Goal: Task Accomplishment & Management: Manage account settings

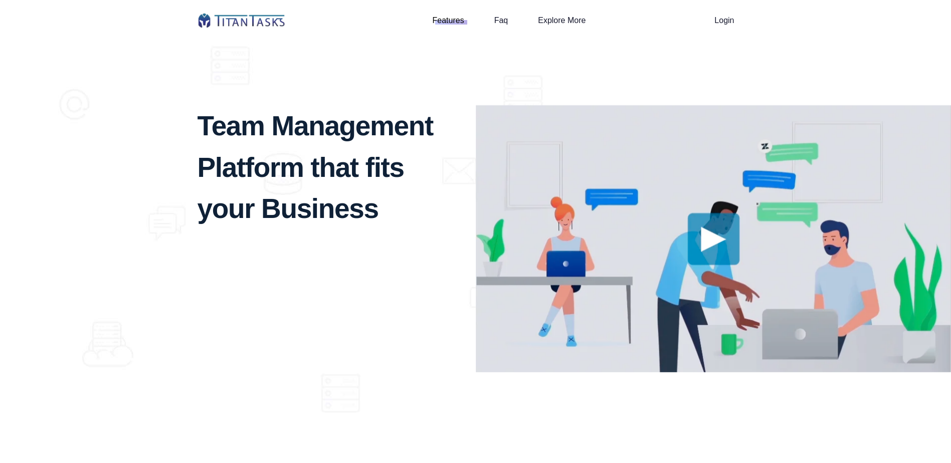
click at [722, 251] on img at bounding box center [714, 238] width 476 height 267
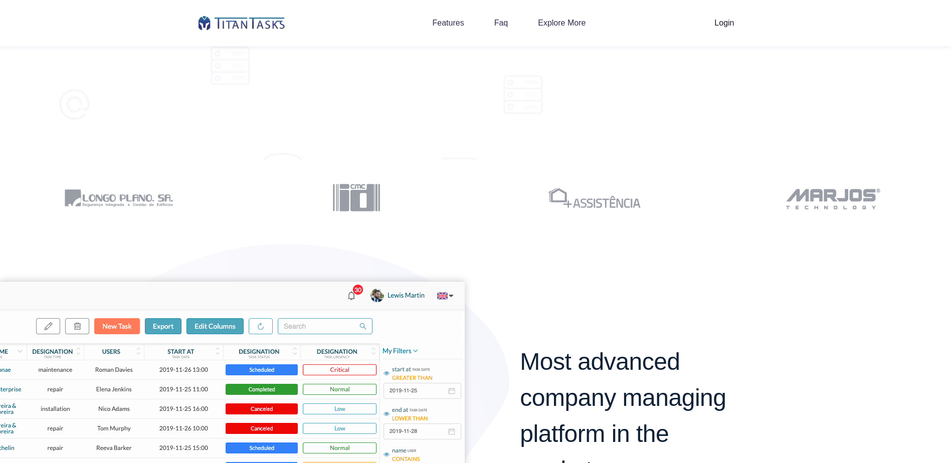
scroll to position [601, 0]
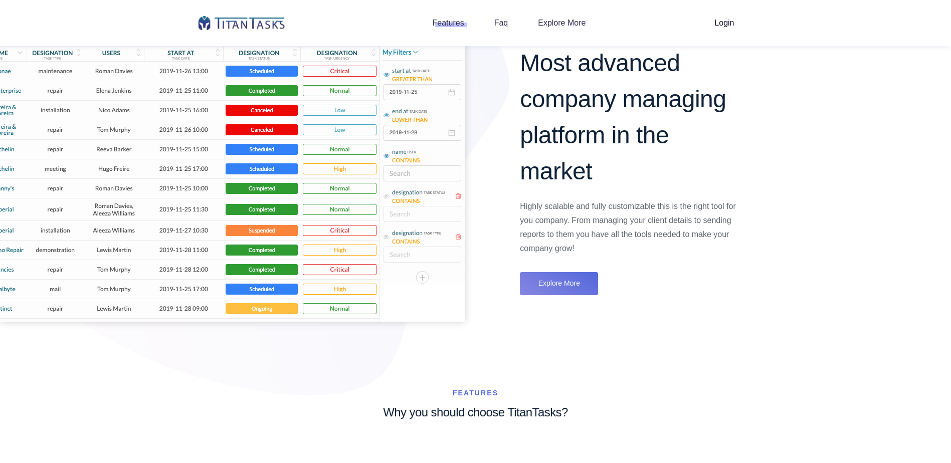
click at [329, 186] on img at bounding box center [232, 151] width 465 height 339
click at [329, 188] on img at bounding box center [232, 151] width 465 height 339
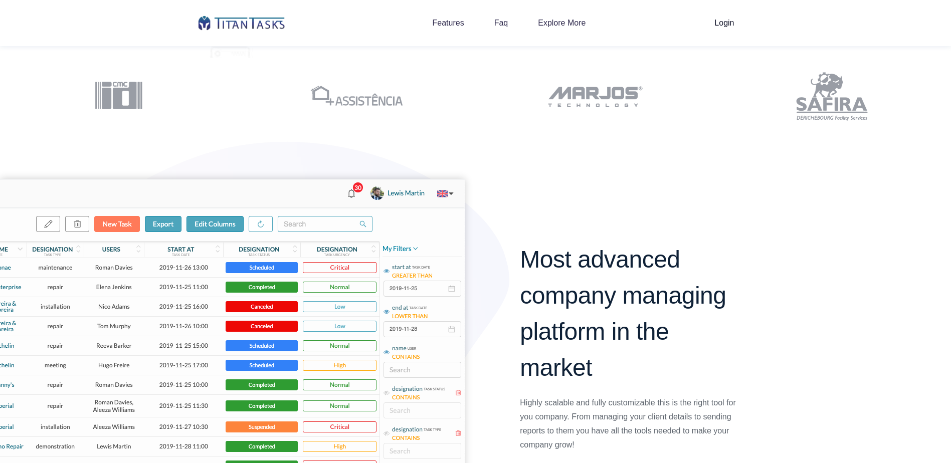
scroll to position [551, 0]
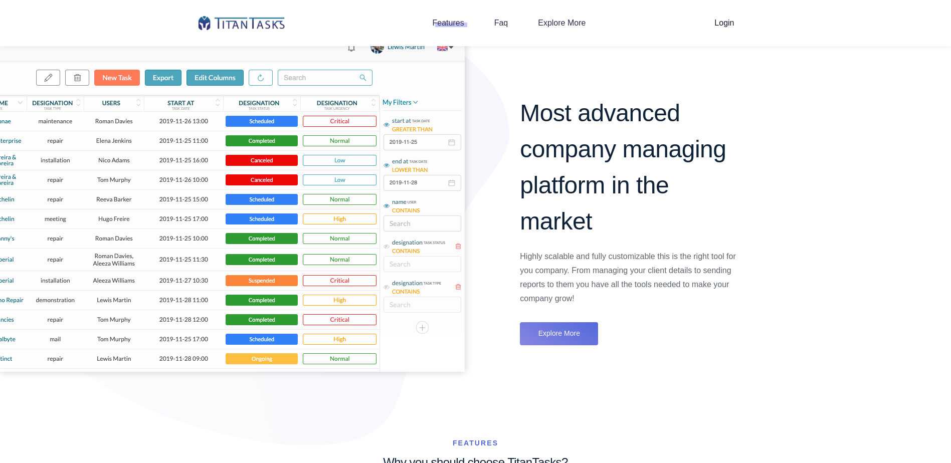
click at [120, 82] on img at bounding box center [232, 202] width 465 height 339
click at [163, 76] on img at bounding box center [232, 202] width 465 height 339
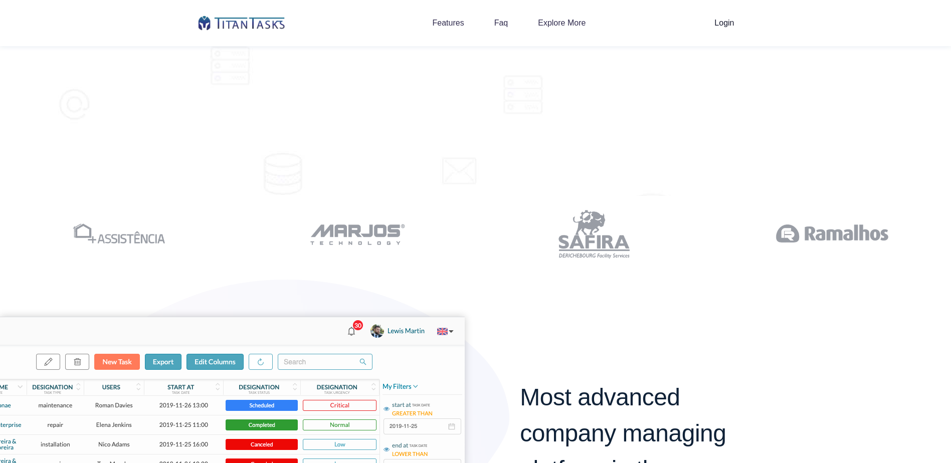
scroll to position [251, 0]
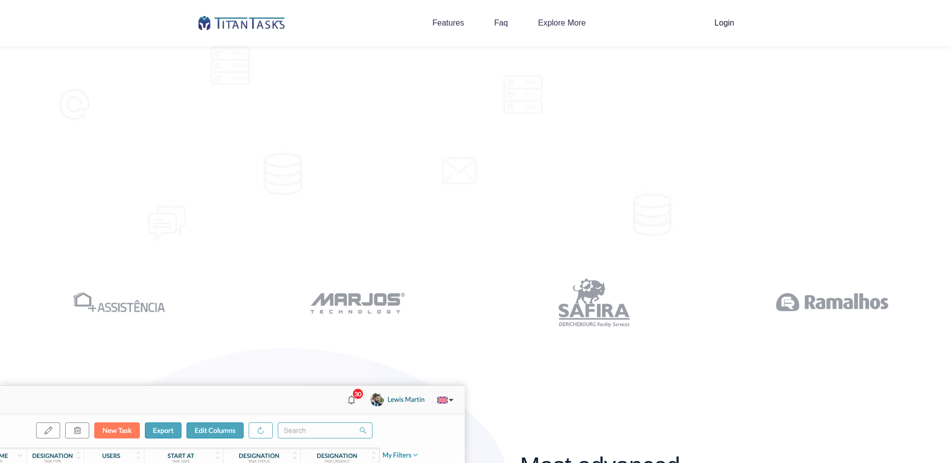
scroll to position [0, 0]
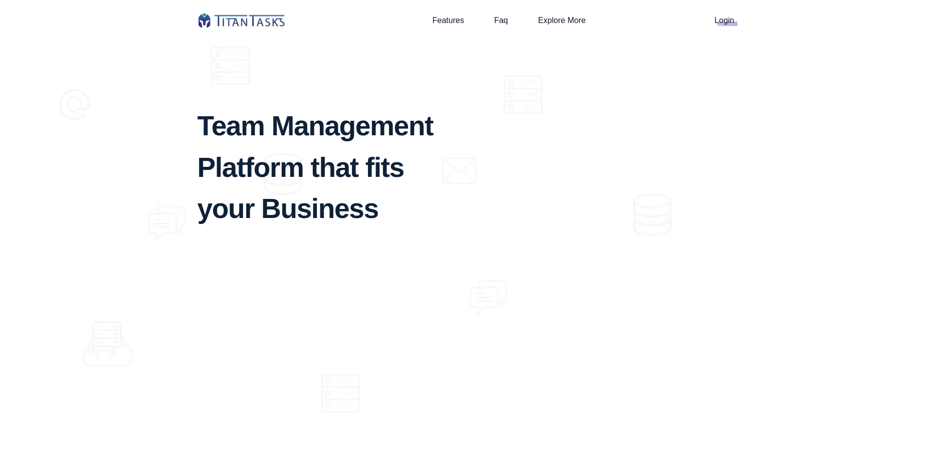
click at [720, 27] on span "Login" at bounding box center [724, 20] width 20 height 17
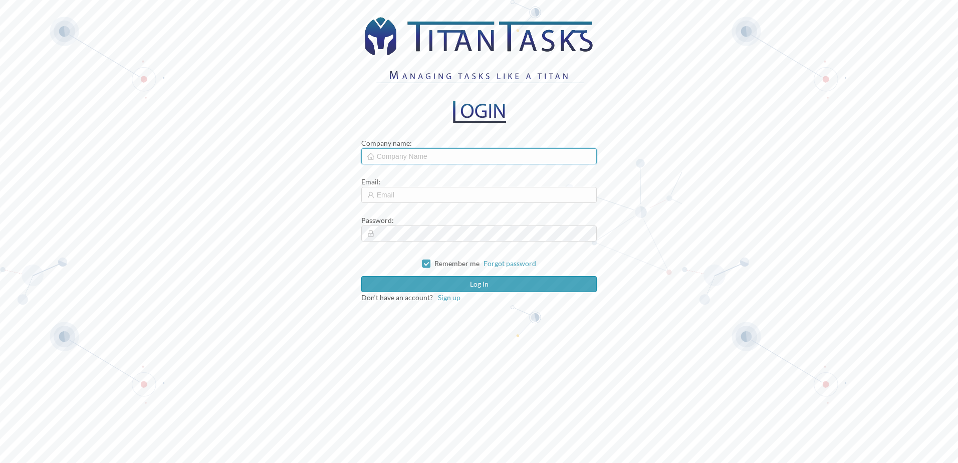
click at [437, 158] on input "text" at bounding box center [479, 156] width 236 height 16
click at [434, 206] on form "Company name : Email : Password : Remember me Forgot password Log in Don‘t have…" at bounding box center [479, 220] width 236 height 165
click at [436, 157] on input "text" at bounding box center [479, 156] width 236 height 16
type input "[GEOGRAPHIC_DATA]"
drag, startPoint x: 429, startPoint y: 188, endPoint x: 431, endPoint y: 199, distance: 11.6
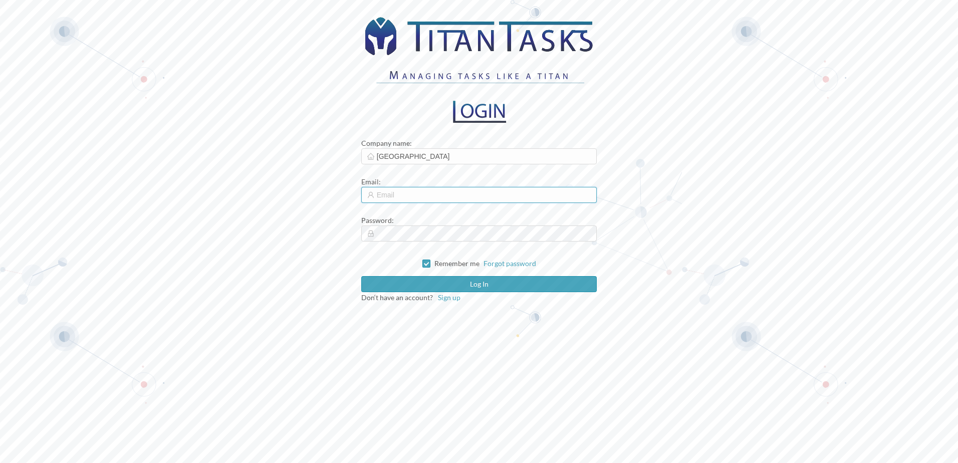
click at [429, 189] on input "text" at bounding box center [479, 195] width 236 height 16
type input "[EMAIL_ADDRESS][DOMAIN_NAME]"
click at [361, 276] on button "Log in" at bounding box center [479, 284] width 236 height 16
click at [444, 298] on span "Sign up" at bounding box center [449, 297] width 23 height 9
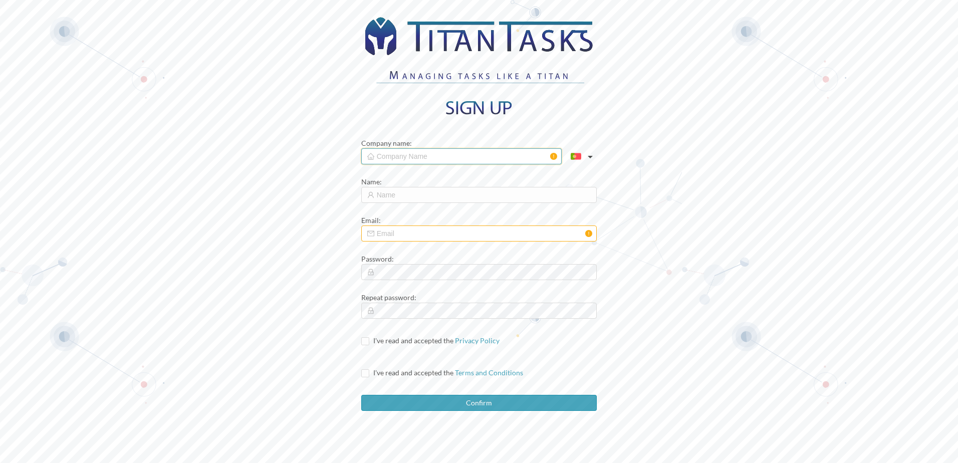
click at [409, 160] on input "text" at bounding box center [461, 156] width 200 height 16
type input "[GEOGRAPHIC_DATA]"
click at [425, 196] on input "text" at bounding box center [479, 195] width 236 height 16
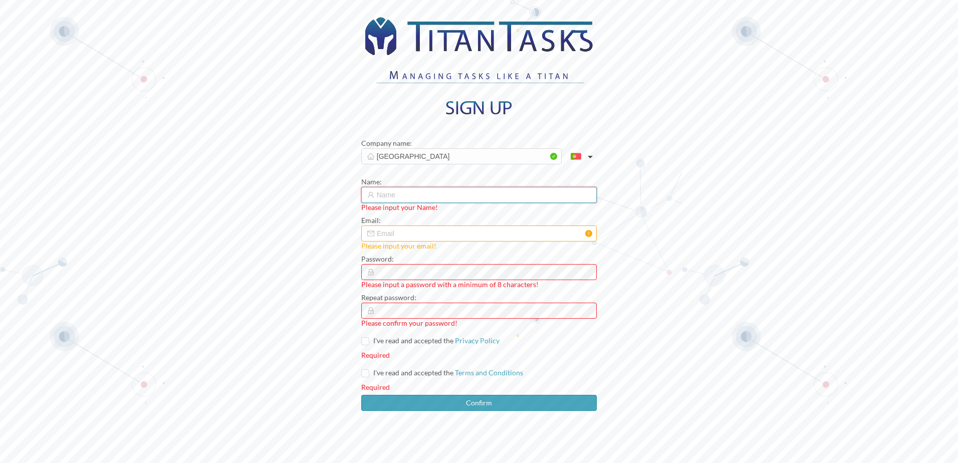
type input "Antek [PERSON_NAME]"
type input "[EMAIL_ADDRESS][DOMAIN_NAME]"
drag, startPoint x: 430, startPoint y: 198, endPoint x: 399, endPoint y: 203, distance: 31.1
click at [399, 203] on form "Company name : [GEOGRAPHIC_DATA] Name : [PERSON_NAME] Email : [EMAIL_ADDRESS][D…" at bounding box center [479, 274] width 236 height 273
type input "Antek Needie"
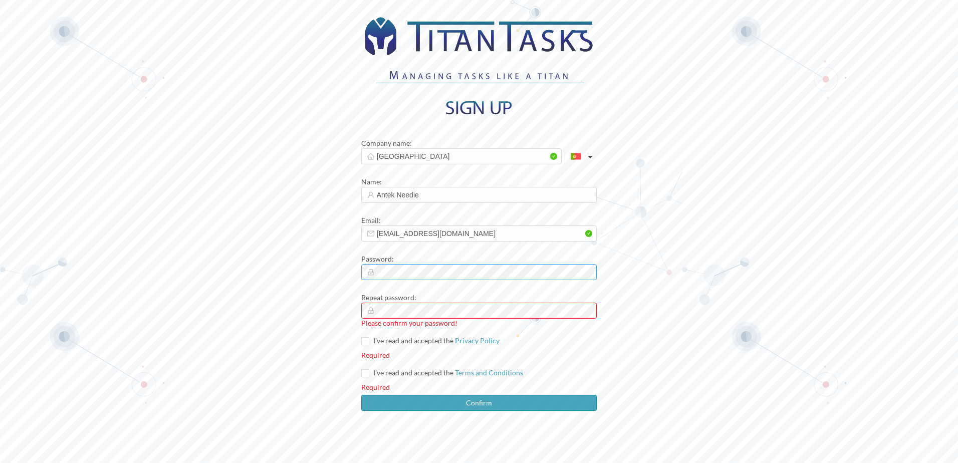
click at [369, 275] on icon "icon: lock" at bounding box center [371, 272] width 6 height 7
click at [329, 276] on div "Company name : [GEOGRAPHIC_DATA] Name : [PERSON_NAME] Email : [EMAIL_ADDRESS][D…" at bounding box center [479, 231] width 958 height 463
click at [369, 345] on span at bounding box center [365, 341] width 8 height 8
click at [368, 344] on input "I've read and accepted the Privacy Policy" at bounding box center [364, 340] width 7 height 7
checkbox input "true"
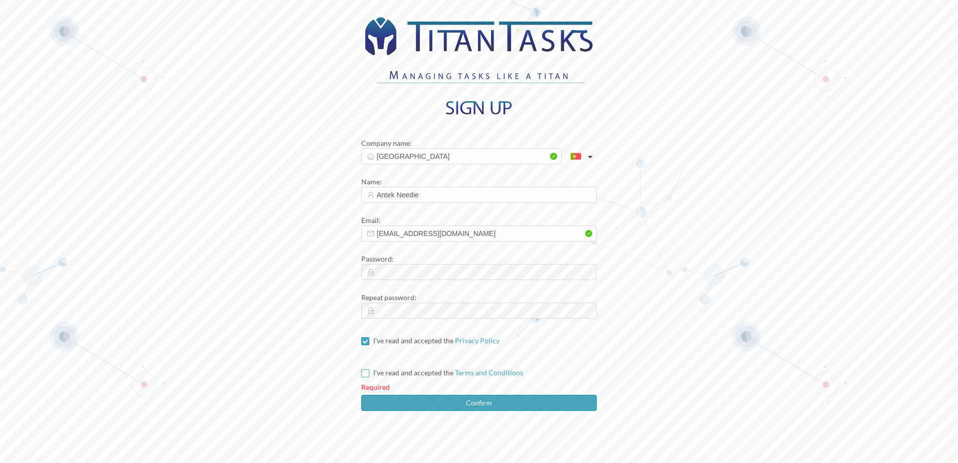
click at [366, 375] on input "I've read and accepted the Terms and Conditions" at bounding box center [364, 372] width 7 height 7
checkbox input "true"
click at [422, 404] on button "Confirm" at bounding box center [479, 403] width 236 height 16
click at [578, 156] on button "button" at bounding box center [580, 157] width 34 height 16
click at [586, 156] on button "button" at bounding box center [580, 157] width 34 height 16
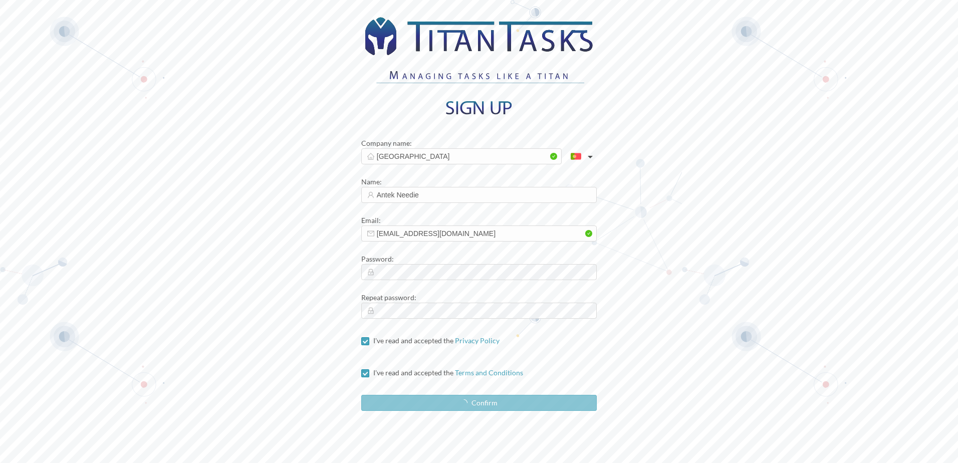
click at [586, 156] on button "button" at bounding box center [580, 157] width 34 height 16
click at [574, 178] on li "English" at bounding box center [562, 186] width 60 height 22
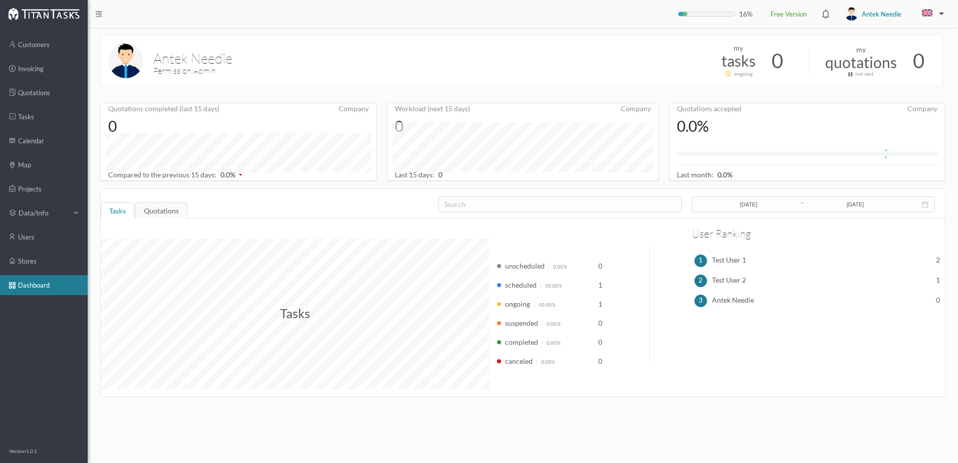
click at [128, 213] on div "Tasks" at bounding box center [118, 212] width 34 height 20
click at [168, 204] on div "Quotations" at bounding box center [161, 212] width 52 height 20
click at [129, 210] on div "Tasks" at bounding box center [117, 212] width 33 height 20
click at [522, 270] on span "unscheduled" at bounding box center [525, 266] width 40 height 9
click at [731, 264] on span "Test User 1" at bounding box center [729, 261] width 34 height 13
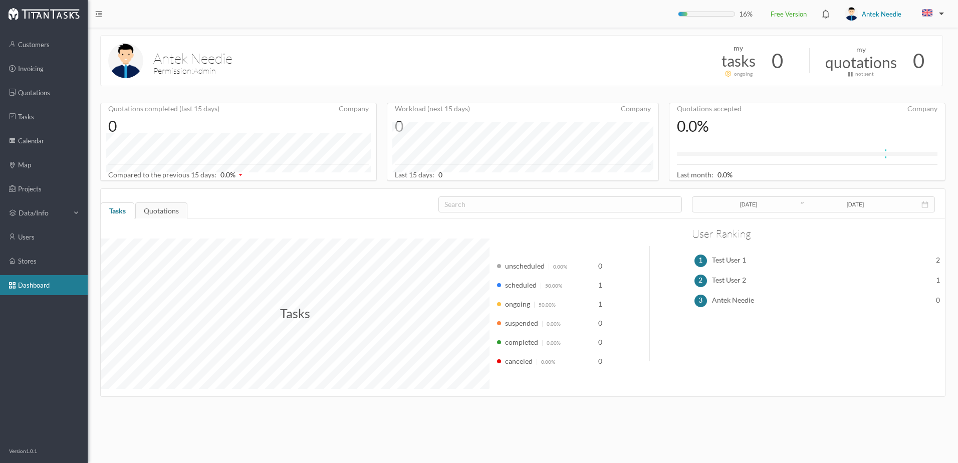
click at [696, 263] on div "1" at bounding box center [701, 261] width 13 height 13
click at [699, 305] on div "3" at bounding box center [701, 301] width 13 height 13
click at [23, 264] on link "stores" at bounding box center [44, 261] width 88 height 20
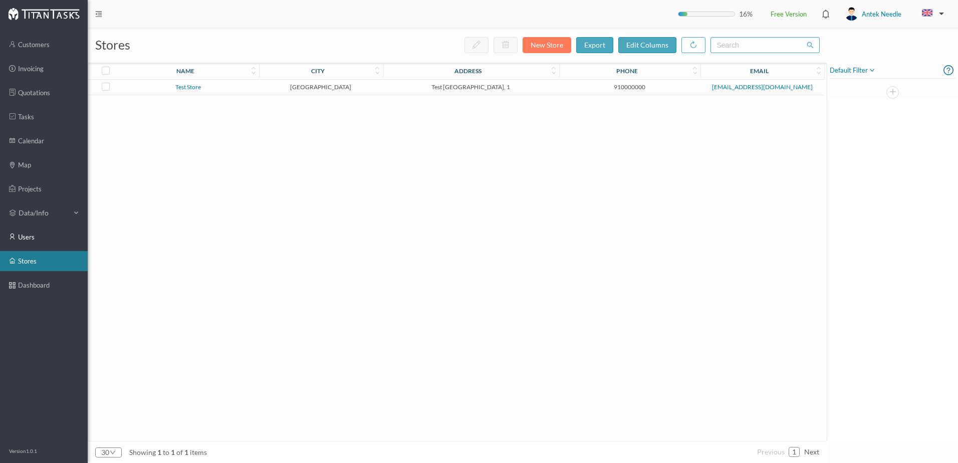
click at [35, 233] on link "users" at bounding box center [44, 237] width 88 height 20
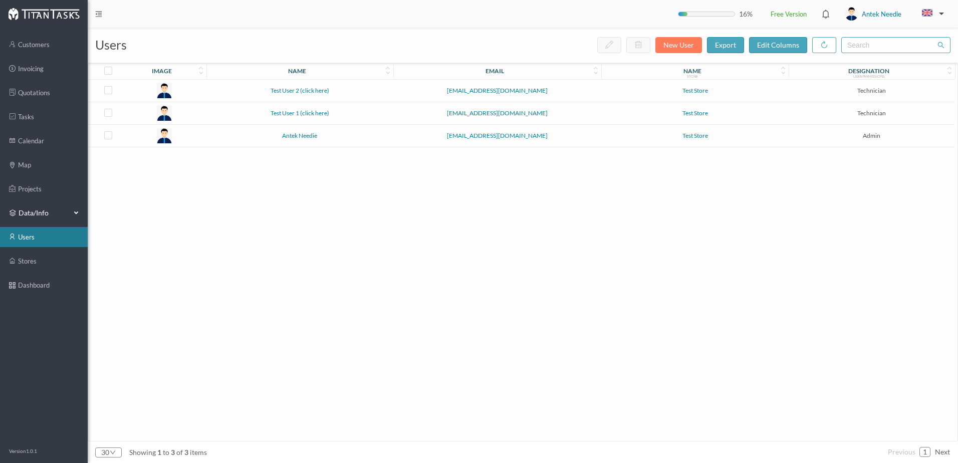
click at [33, 211] on span "data/info" at bounding box center [44, 213] width 50 height 10
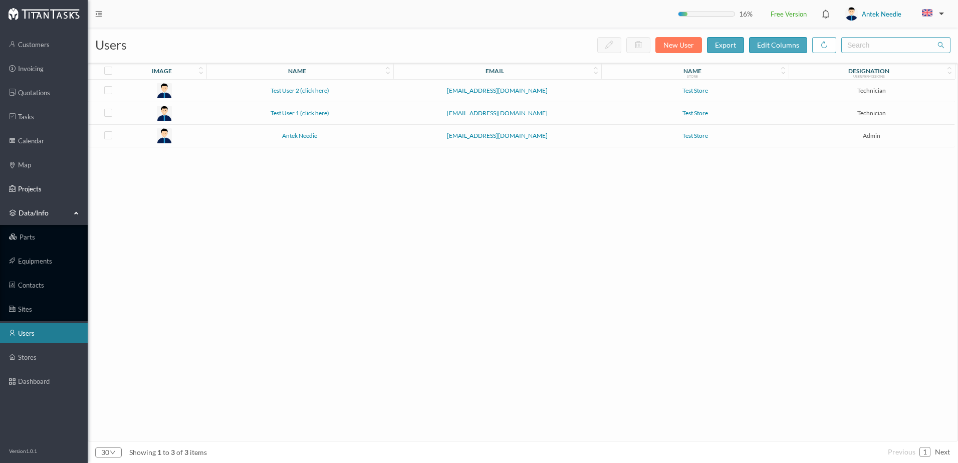
click at [36, 184] on link "projects" at bounding box center [44, 189] width 88 height 20
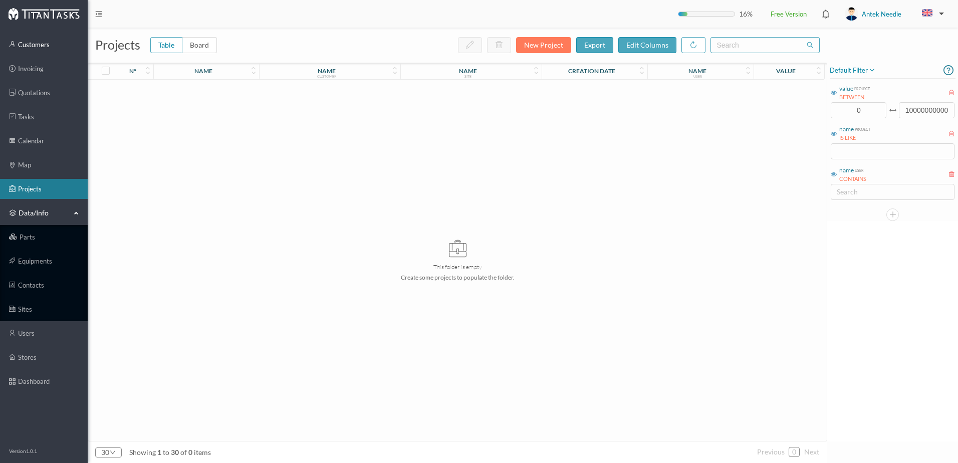
click at [44, 50] on link "customers" at bounding box center [44, 45] width 88 height 20
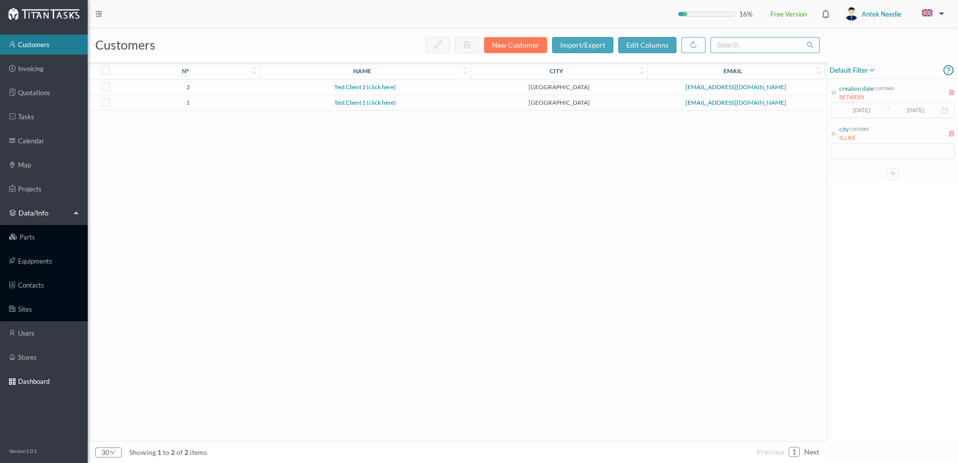
click at [42, 384] on link "dashboard" at bounding box center [44, 381] width 88 height 20
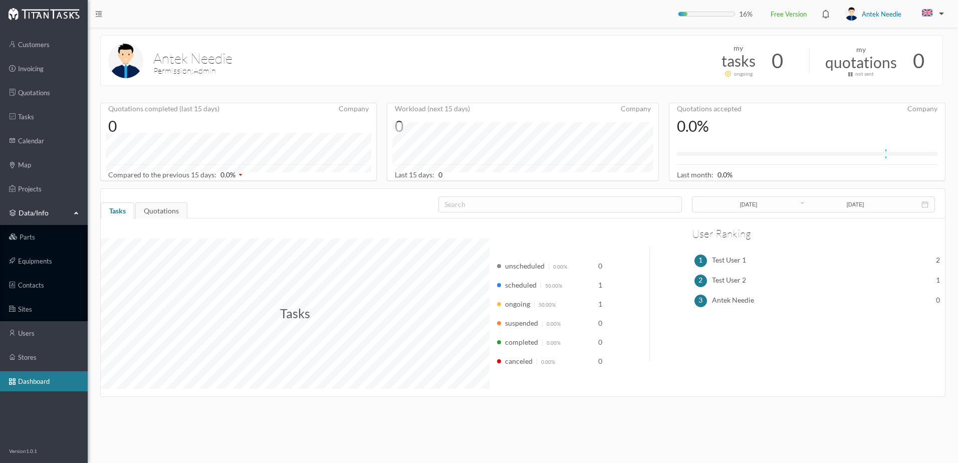
click at [307, 315] on span "Tasks" at bounding box center [295, 313] width 30 height 15
click at [280, 321] on div "Tasks" at bounding box center [295, 314] width 389 height 150
click at [476, 201] on div "search" at bounding box center [557, 204] width 227 height 10
type input "k"
click at [728, 299] on span "Antek Needie" at bounding box center [733, 301] width 42 height 13
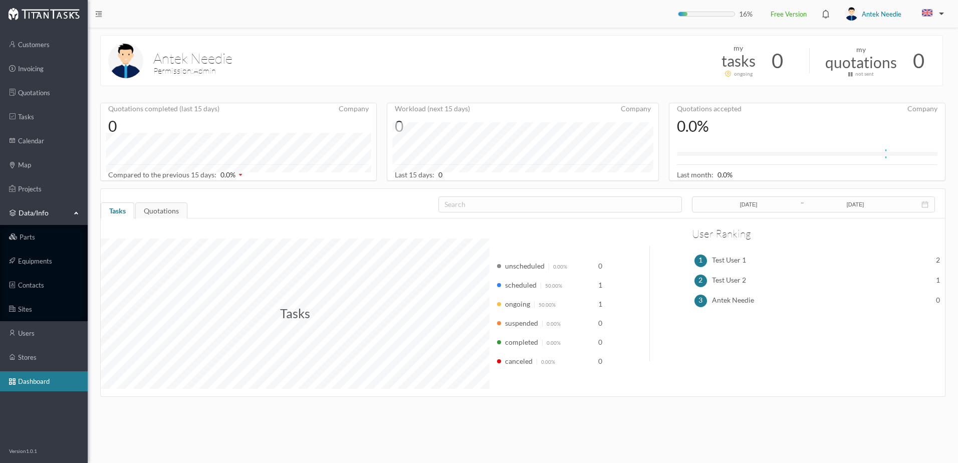
click at [679, 348] on div "Tasks unscheduled 0.00% 0 scheduled 50.00% 1 ongoing 50.00% 1 suspended 0.00% 0…" at bounding box center [523, 303] width 844 height 170
click at [680, 348] on div "Tasks unscheduled 0.00% 0 scheduled 50.00% 1 ongoing 50.00% 1 suspended 0.00% 0…" at bounding box center [523, 303] width 844 height 170
click at [636, 276] on div "Tasks unscheduled 0.00% 0 scheduled 50.00% 1 ongoing 50.00% 1 suspended 0.00% 0…" at bounding box center [523, 303] width 844 height 170
click at [786, 16] on link "Free Version" at bounding box center [789, 14] width 36 height 32
